Goal: Information Seeking & Learning: Learn about a topic

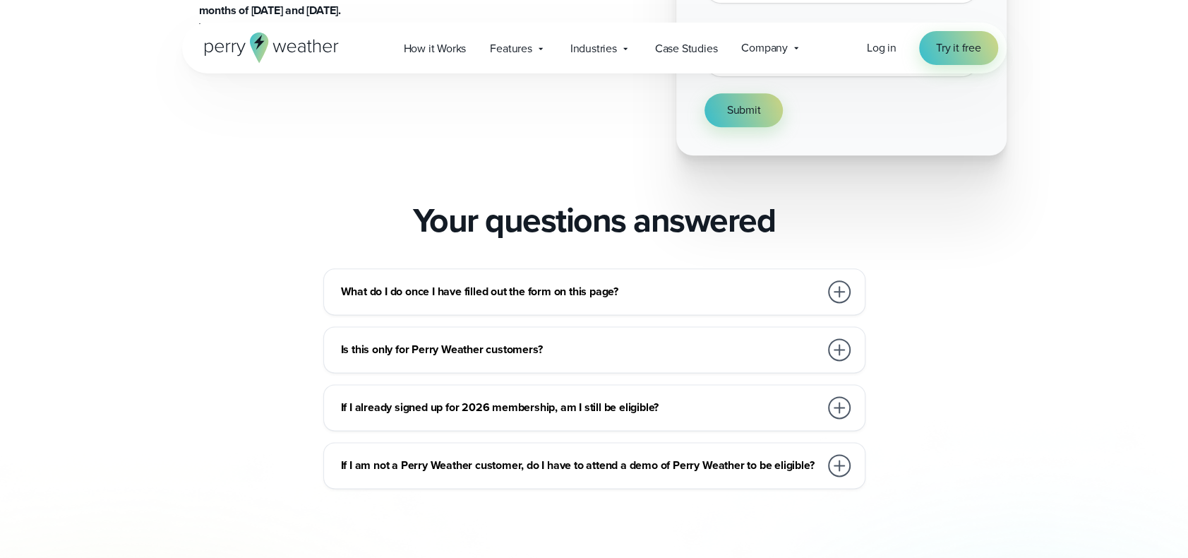
scroll to position [1130, 0]
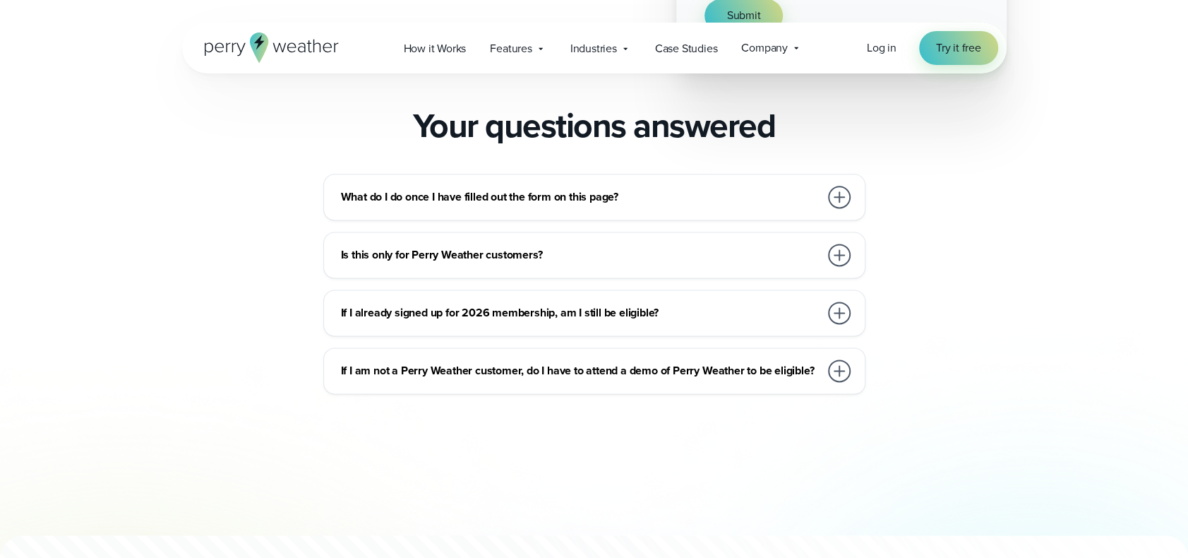
click at [843, 362] on div at bounding box center [839, 370] width 23 height 23
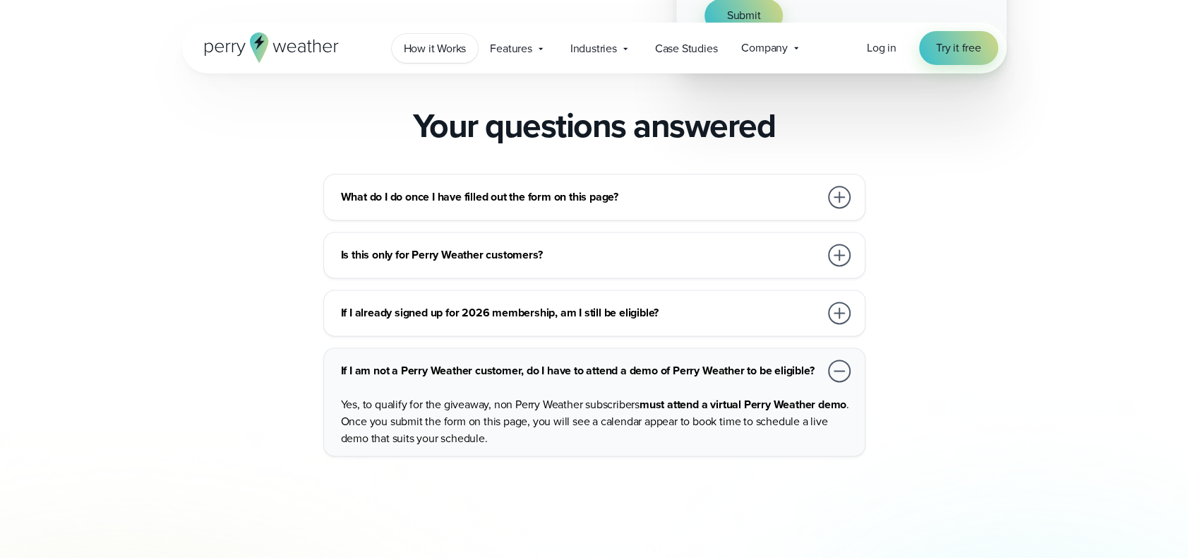
scroll to position [94, 0]
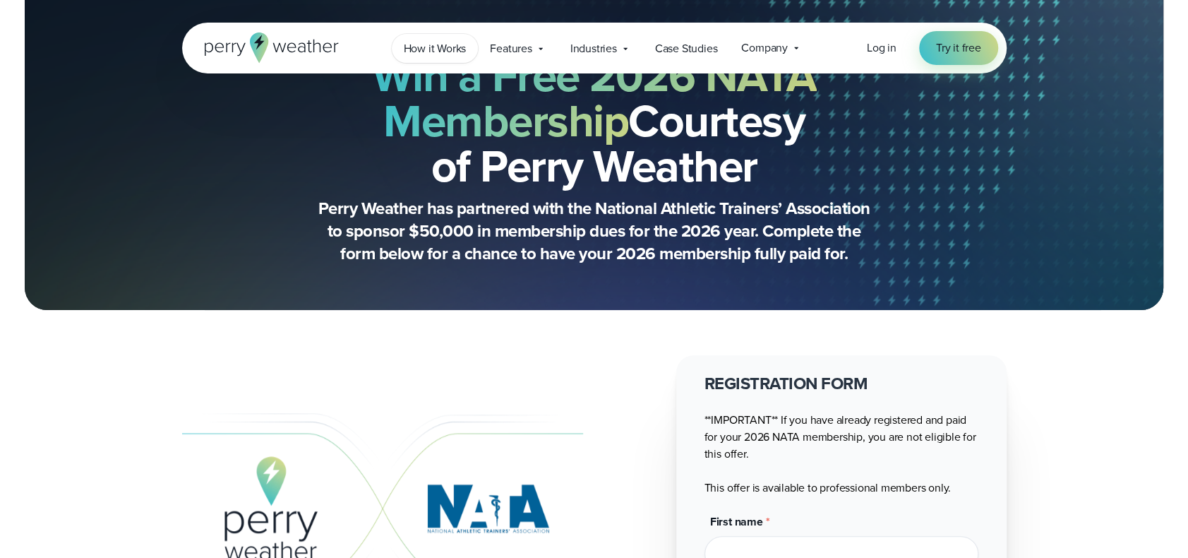
click at [449, 47] on span "How it Works" at bounding box center [435, 48] width 63 height 17
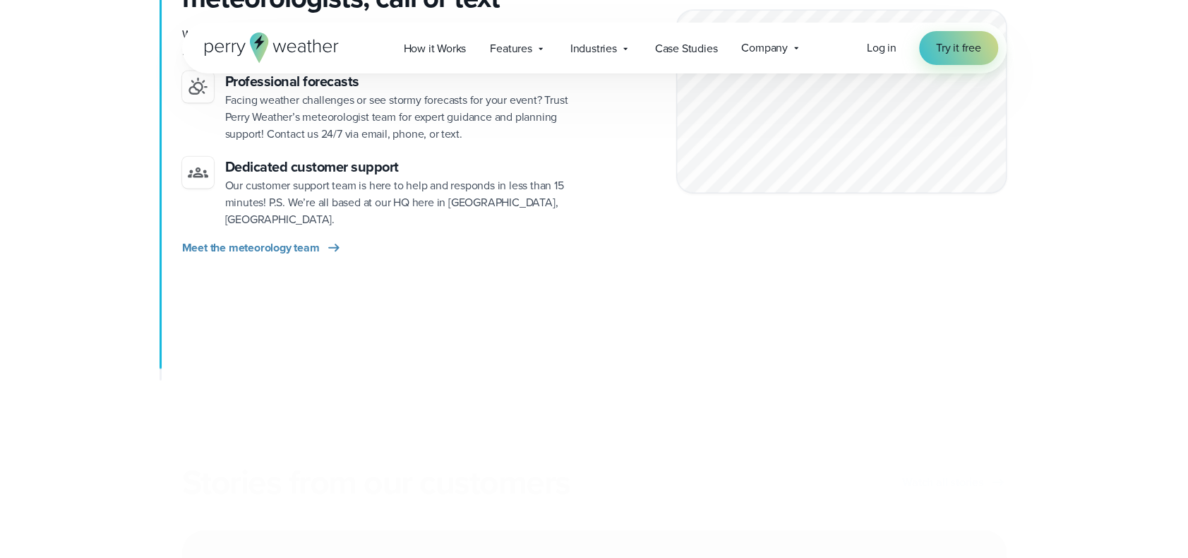
scroll to position [2165, 0]
